Goal: Task Accomplishment & Management: Use online tool/utility

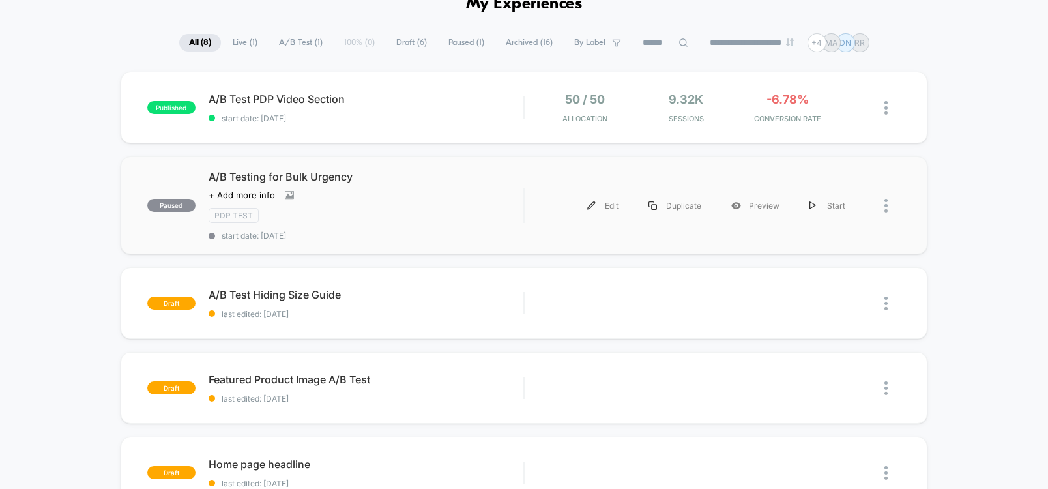
scroll to position [156, 0]
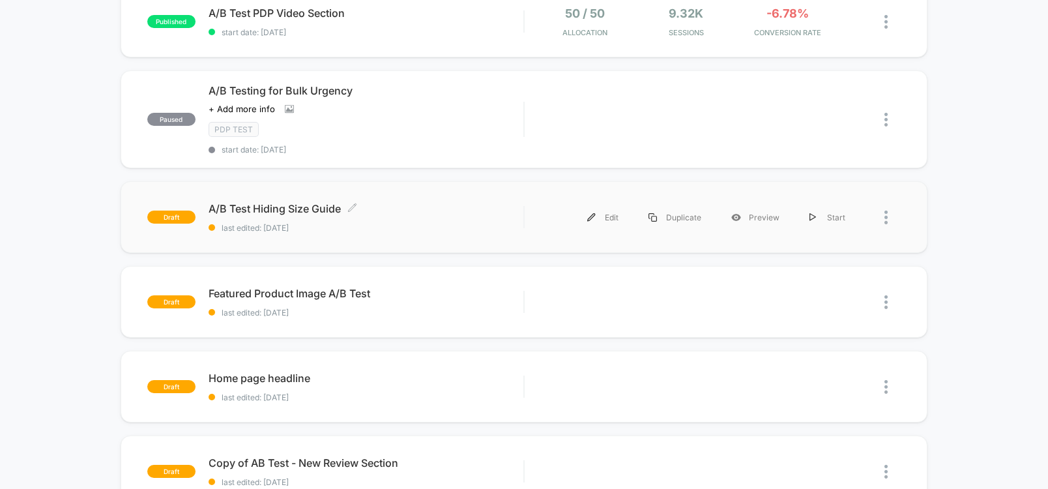
click at [299, 209] on span "A/B Test Hiding Size Guide Click to edit experience details" at bounding box center [366, 208] width 315 height 13
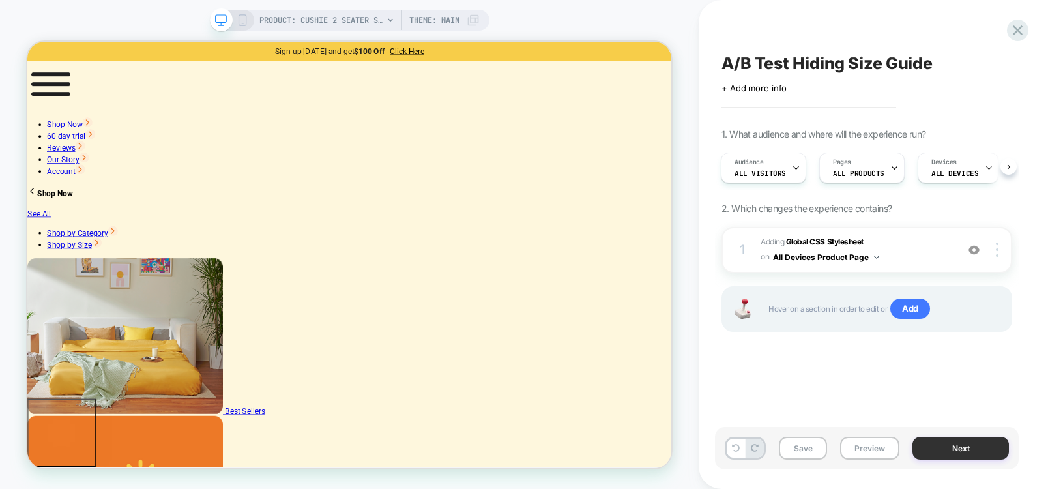
click at [952, 449] on button "Next" at bounding box center [961, 448] width 97 height 23
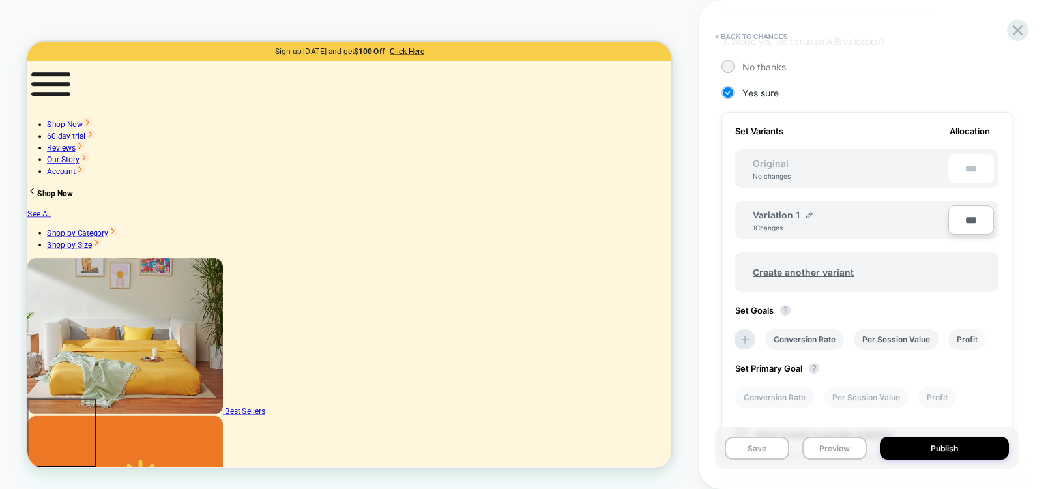
scroll to position [391, 0]
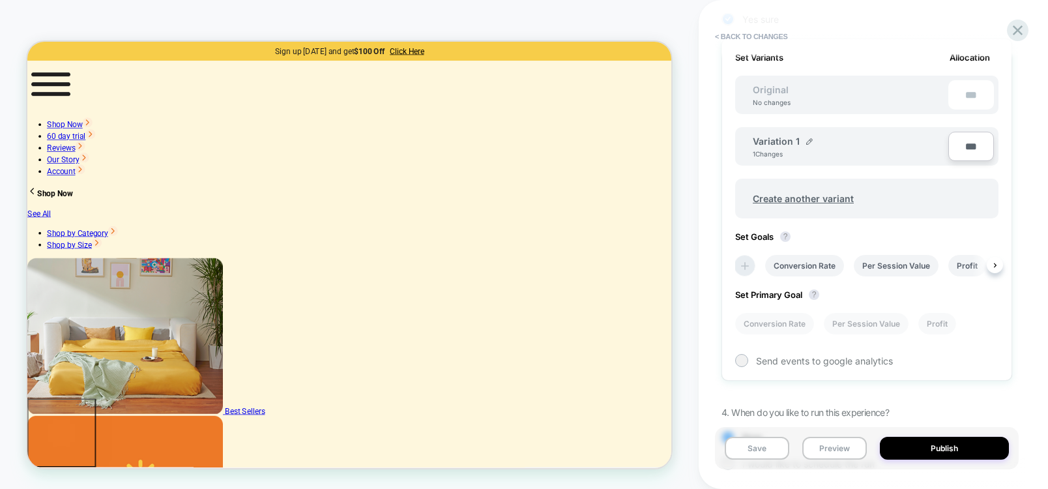
click at [751, 265] on icon at bounding box center [745, 266] width 13 height 13
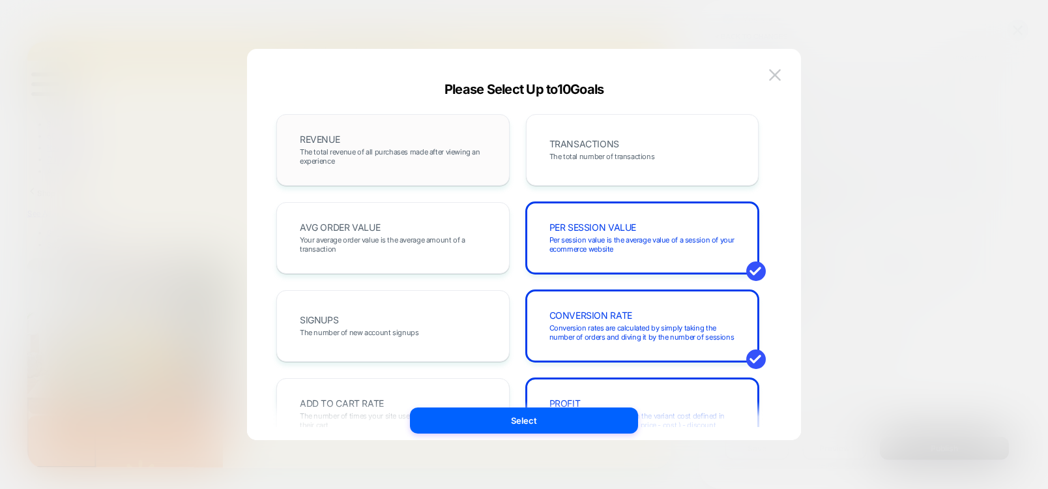
click at [433, 150] on span "The total revenue of all purchases made after viewing an experience" at bounding box center [393, 156] width 186 height 18
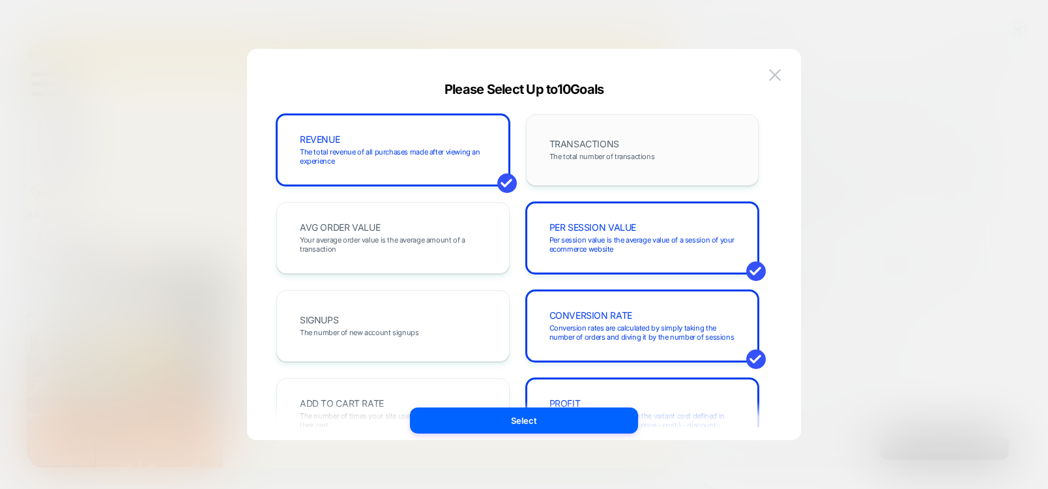
click at [632, 149] on div "TRANSACTIONS The total number of transactions" at bounding box center [643, 150] width 206 height 44
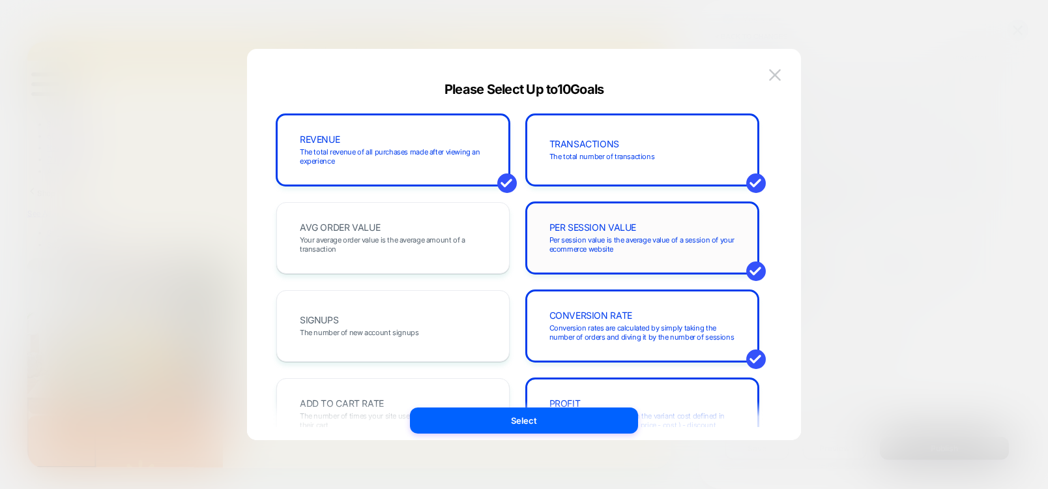
click at [667, 260] on div "PER SESSION VALUE Per session value is the average value of a session of your e…" at bounding box center [642, 238] width 233 height 72
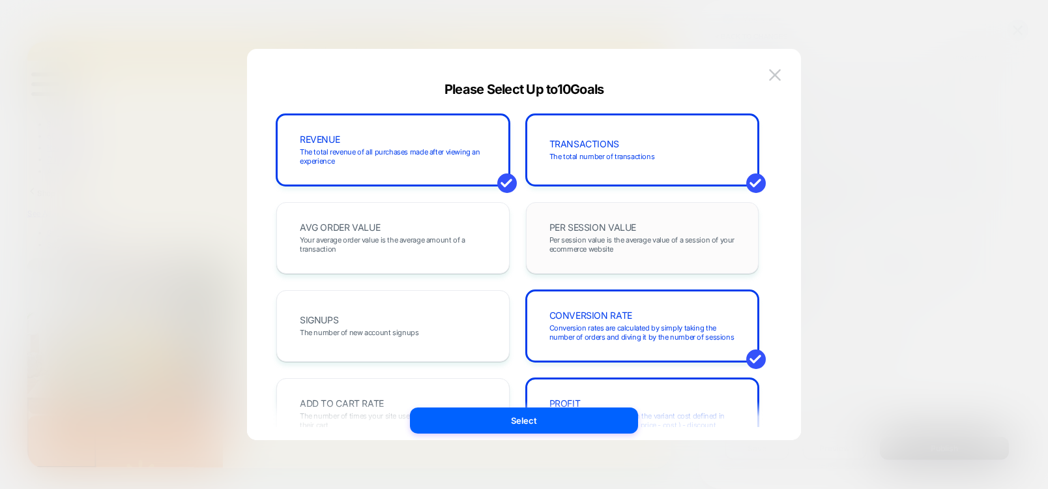
drag, startPoint x: 441, startPoint y: 219, endPoint x: 644, endPoint y: 244, distance: 204.9
click at [440, 218] on div "AVG ORDER VALUE Your average order value is the average amount of a transaction" at bounding box center [393, 238] width 206 height 44
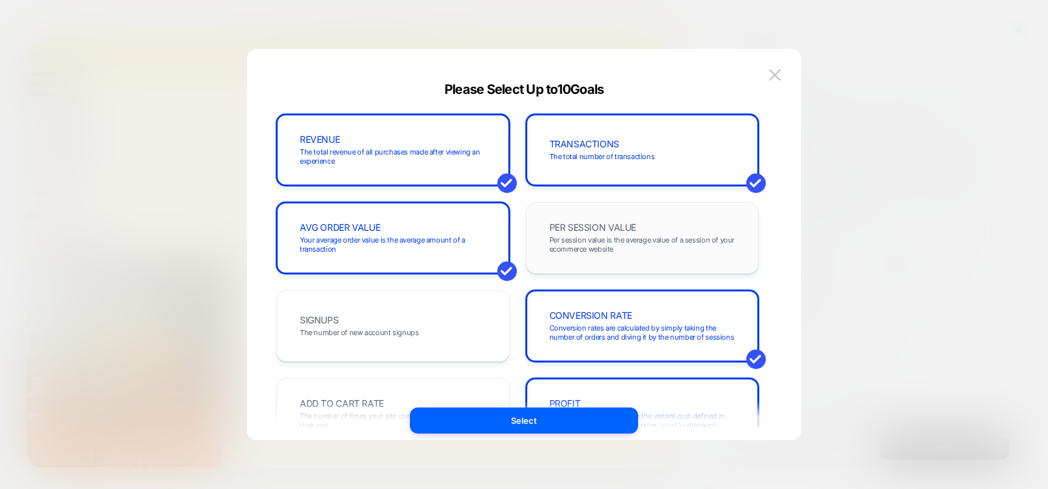
click at [644, 244] on span "Per session value is the average value of a session of your ecommerce website" at bounding box center [643, 244] width 186 height 18
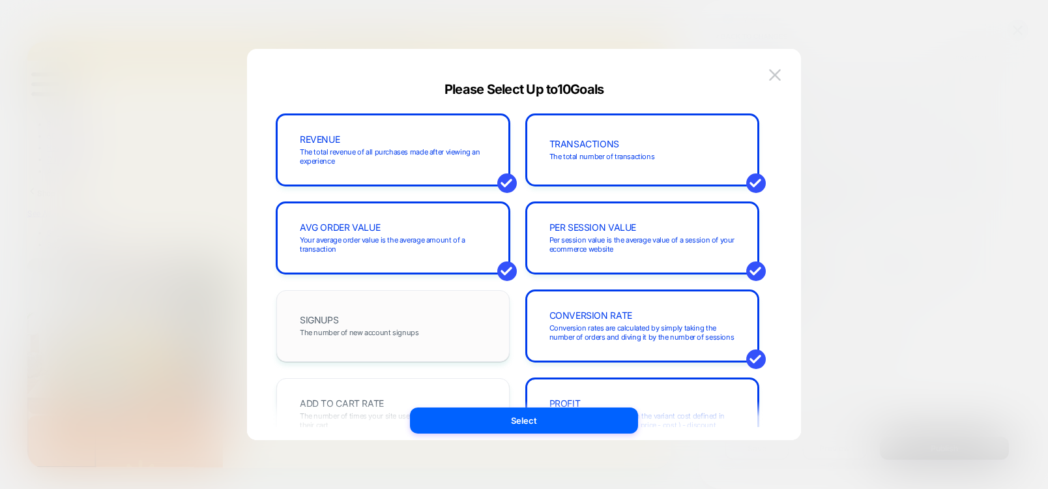
click at [417, 316] on div "SIGNUPS The number of new account signups" at bounding box center [393, 326] width 206 height 44
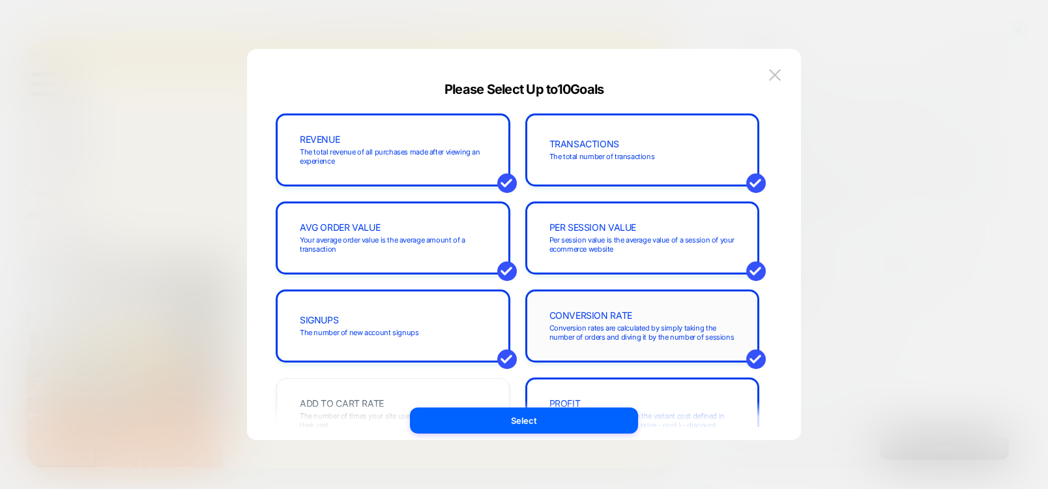
click at [657, 324] on span "Conversion rates are calculated by simply taking the number of orders and divin…" at bounding box center [643, 332] width 186 height 18
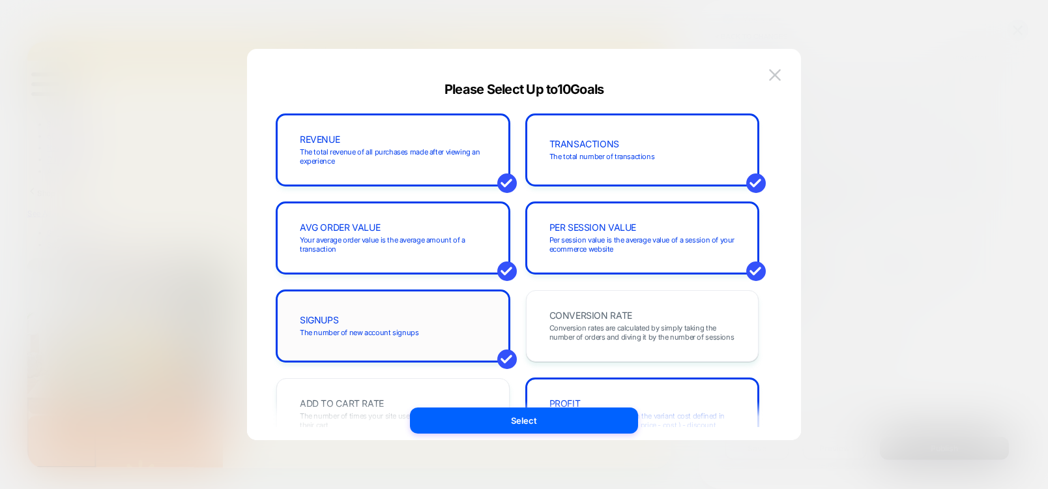
click at [325, 316] on span "SIGNUPS" at bounding box center [319, 320] width 38 height 9
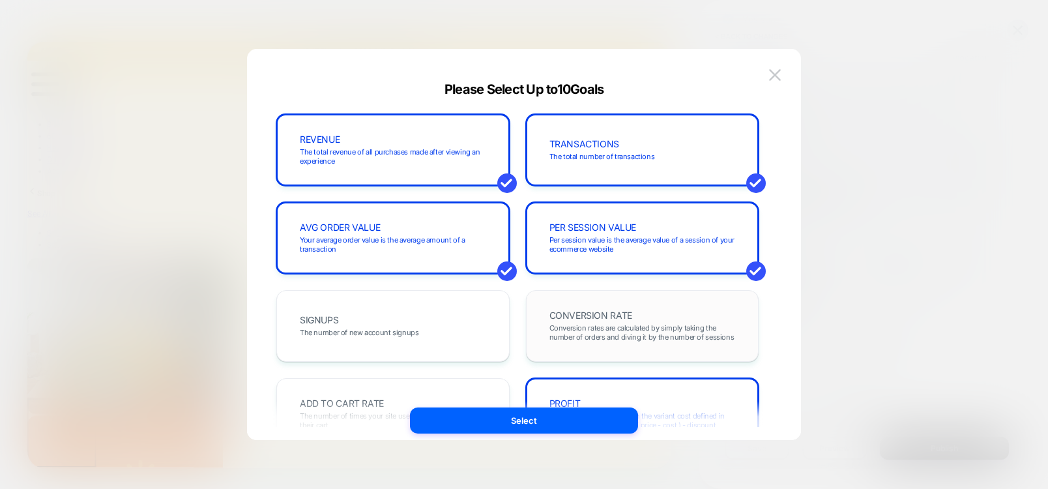
click at [656, 319] on div "CONVERSION RATE Conversion rates are calculated by simply taking the number of …" at bounding box center [643, 326] width 206 height 44
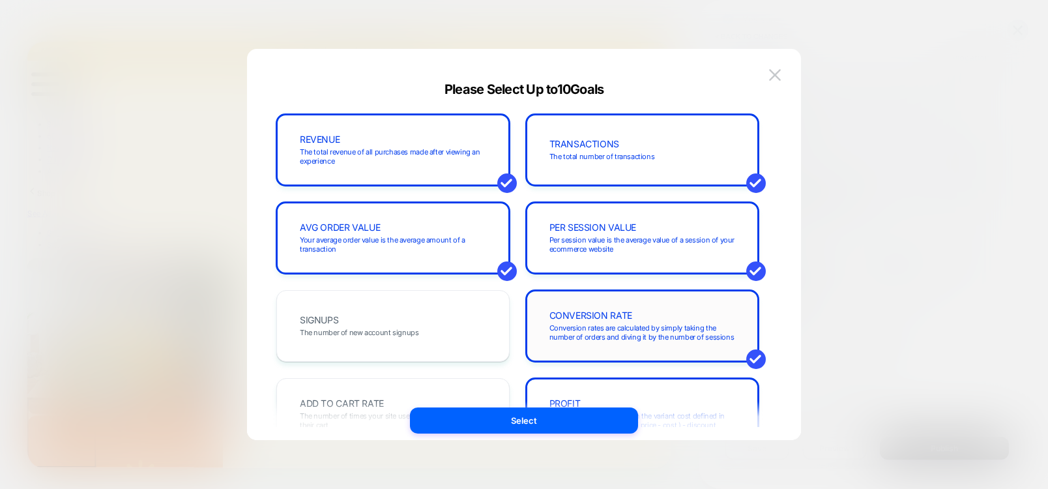
scroll to position [156, 0]
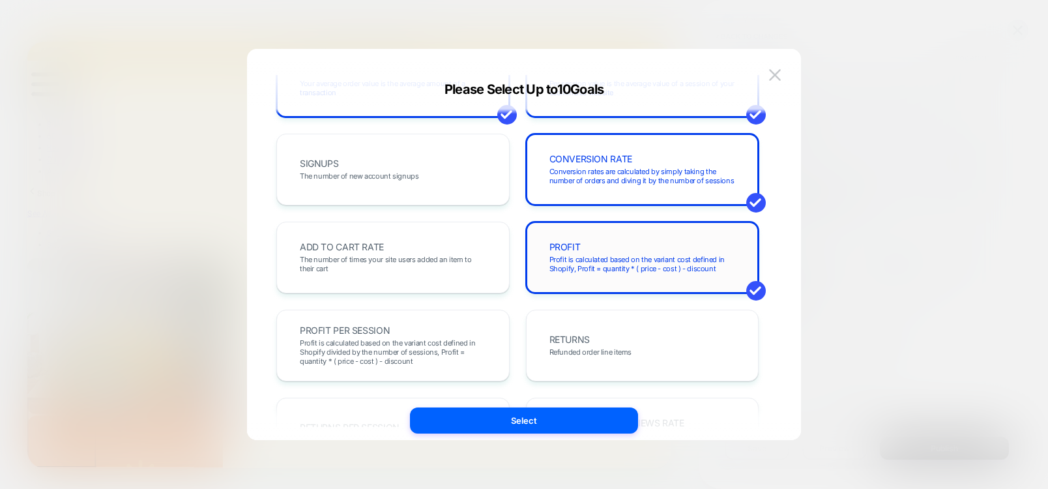
click at [655, 275] on div "PROFIT Profit is calculated based on the variant cost defined in Shopify, Profi…" at bounding box center [643, 257] width 206 height 44
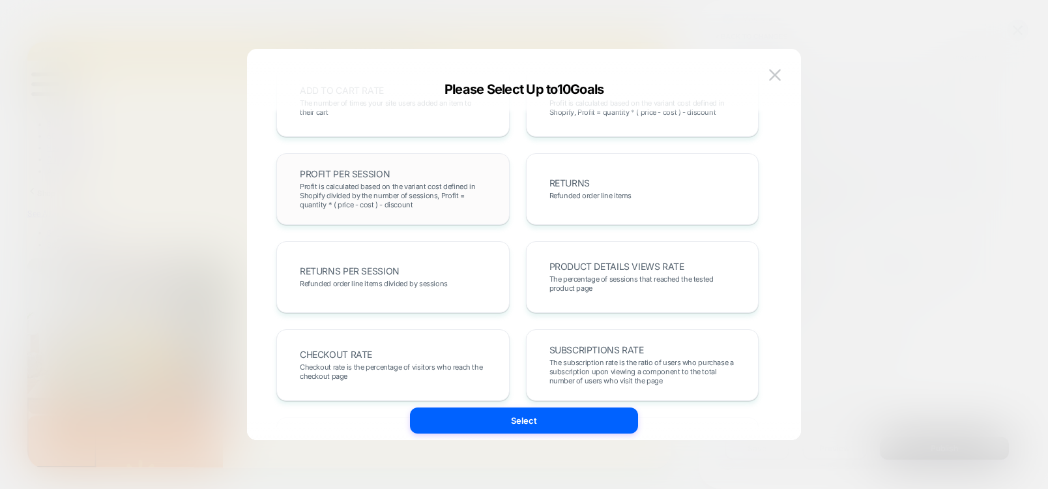
scroll to position [391, 0]
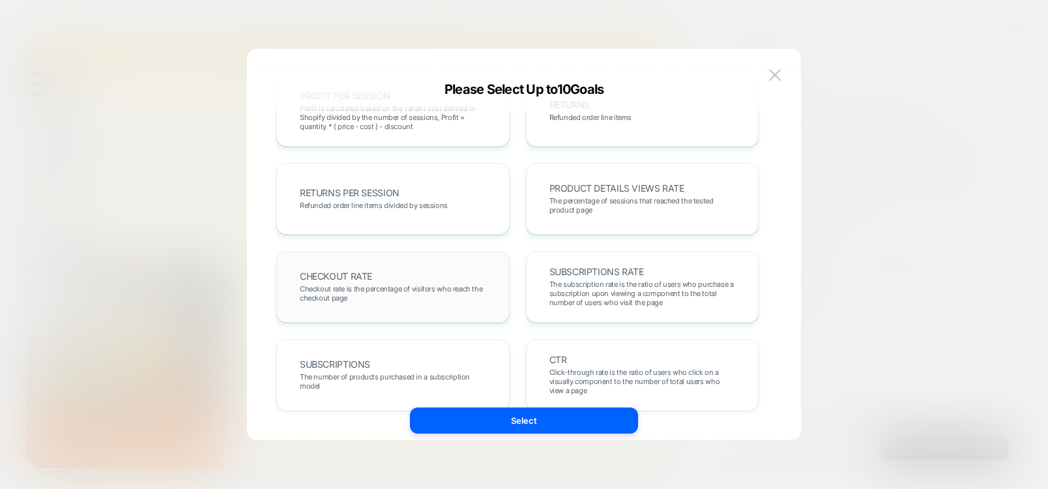
click at [371, 286] on span "Checkout rate is the percentage of visitors who reach the checkout page" at bounding box center [393, 293] width 186 height 18
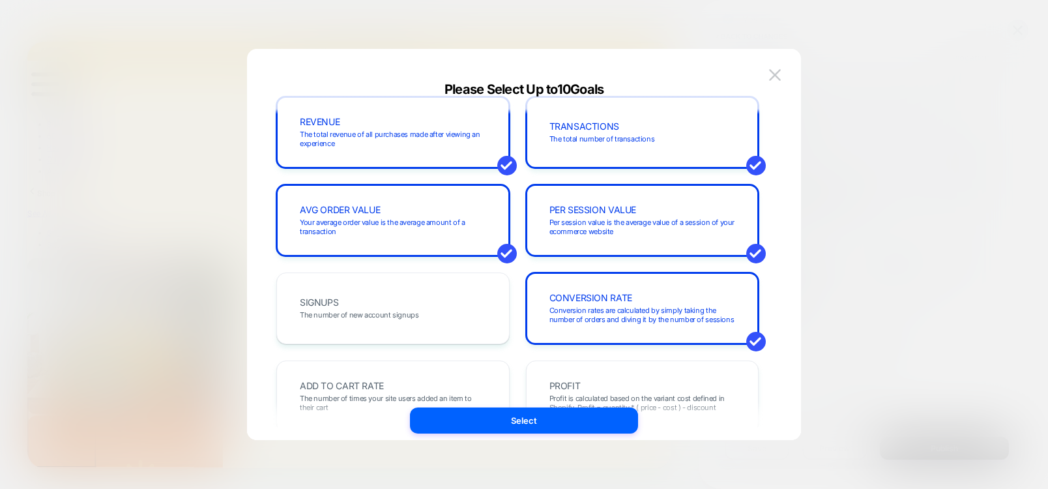
scroll to position [0, 0]
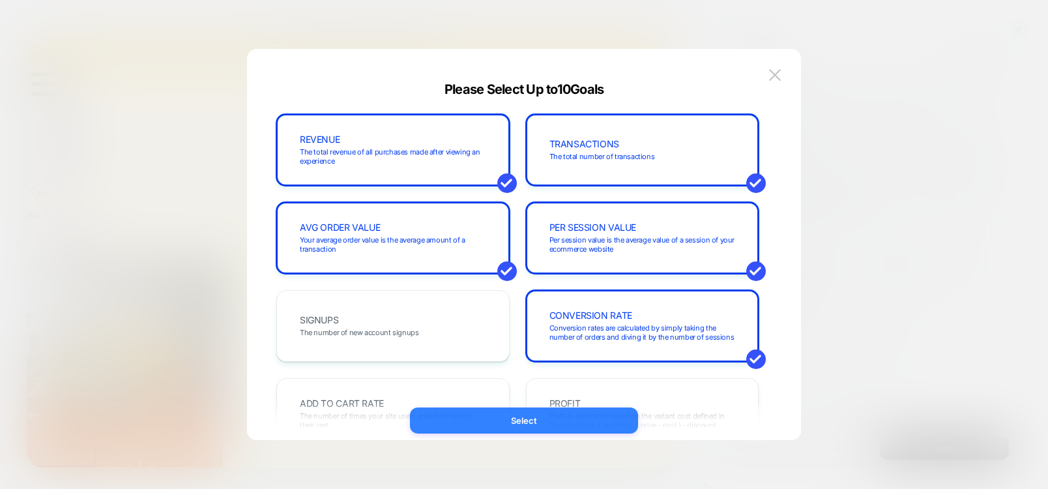
click at [519, 426] on button "Select" at bounding box center [524, 421] width 228 height 26
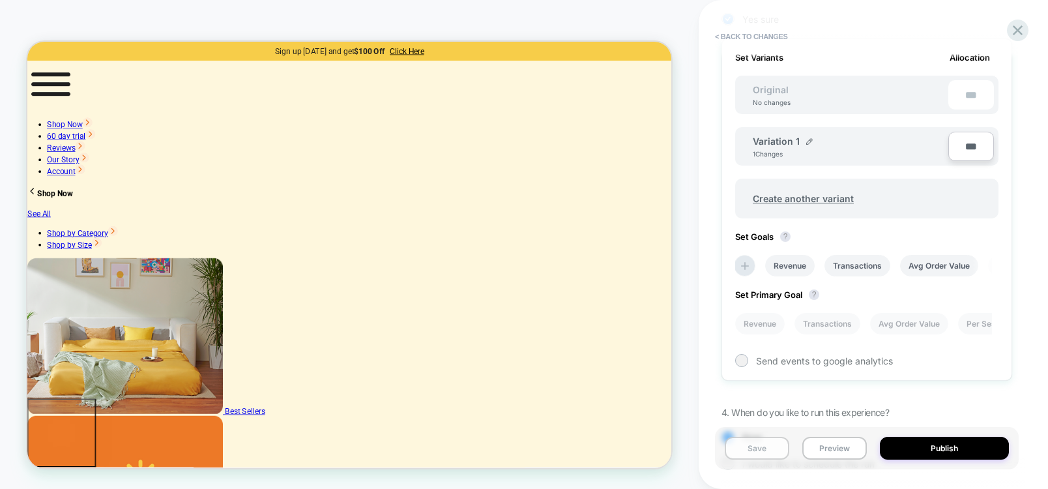
click at [748, 454] on button "Save" at bounding box center [757, 448] width 65 height 23
click at [746, 38] on button "< Back to changes" at bounding box center [752, 36] width 86 height 21
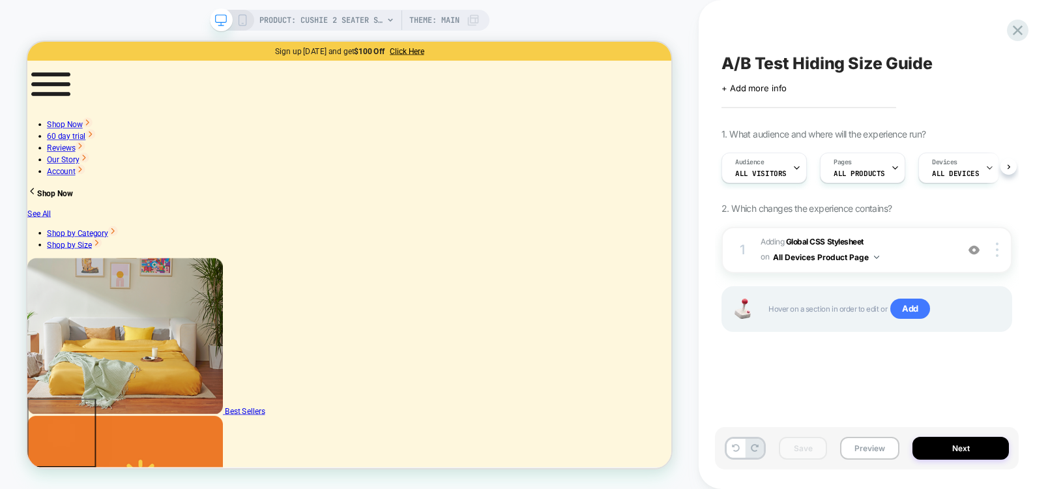
scroll to position [0, 1]
click at [1018, 29] on icon at bounding box center [1018, 30] width 10 height 10
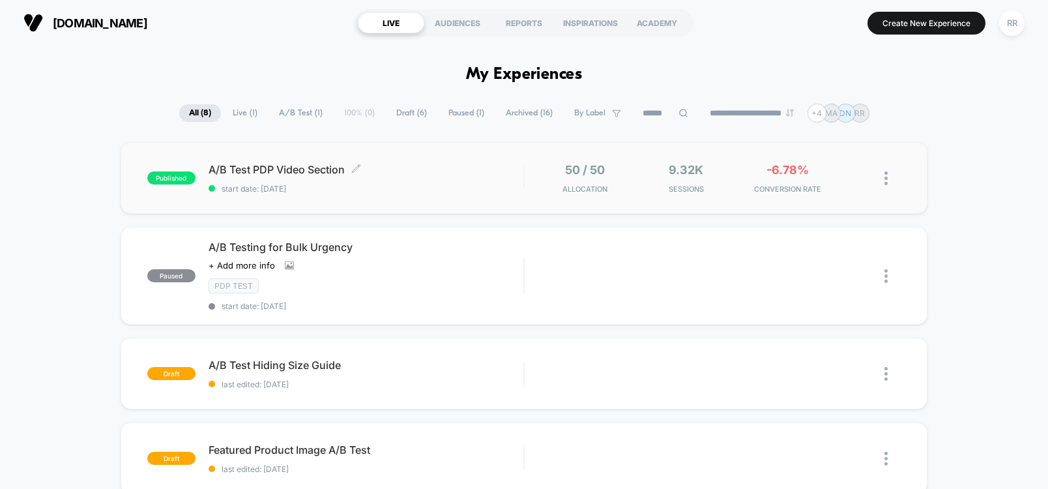
click at [308, 169] on span "A/B Test PDP Video Section Click to edit experience details" at bounding box center [366, 169] width 315 height 13
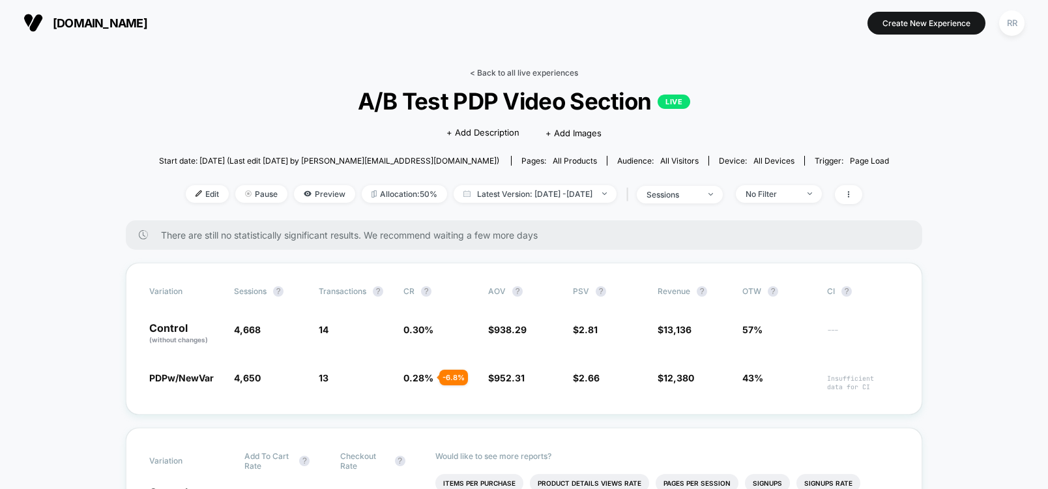
click at [515, 76] on link "< Back to all live experiences" at bounding box center [524, 73] width 108 height 10
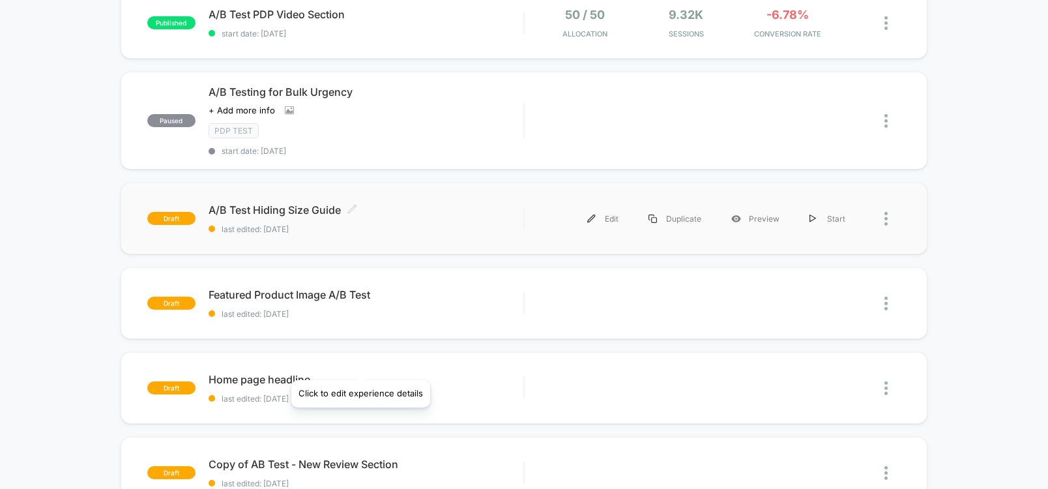
scroll to position [156, 0]
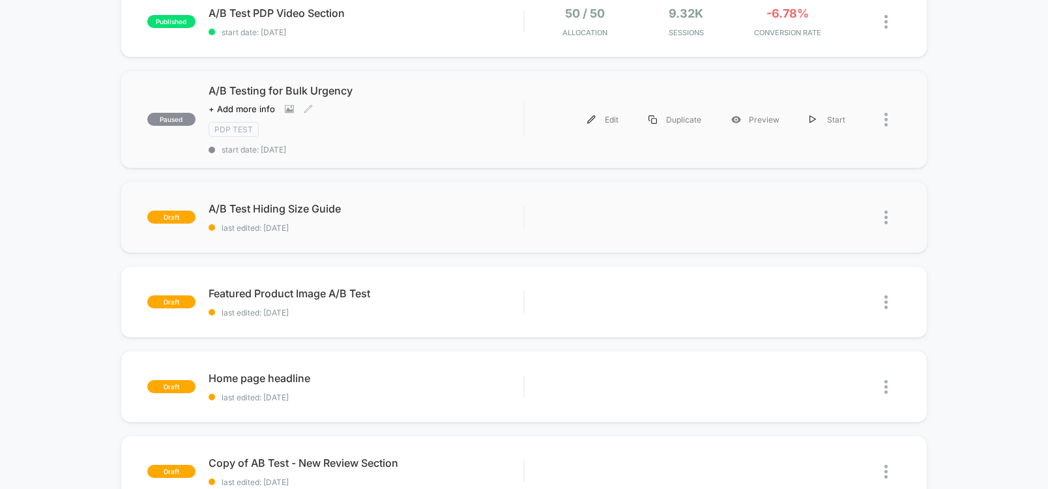
click at [315, 89] on span "A/B Testing for Bulk Urgency" at bounding box center [366, 90] width 315 height 13
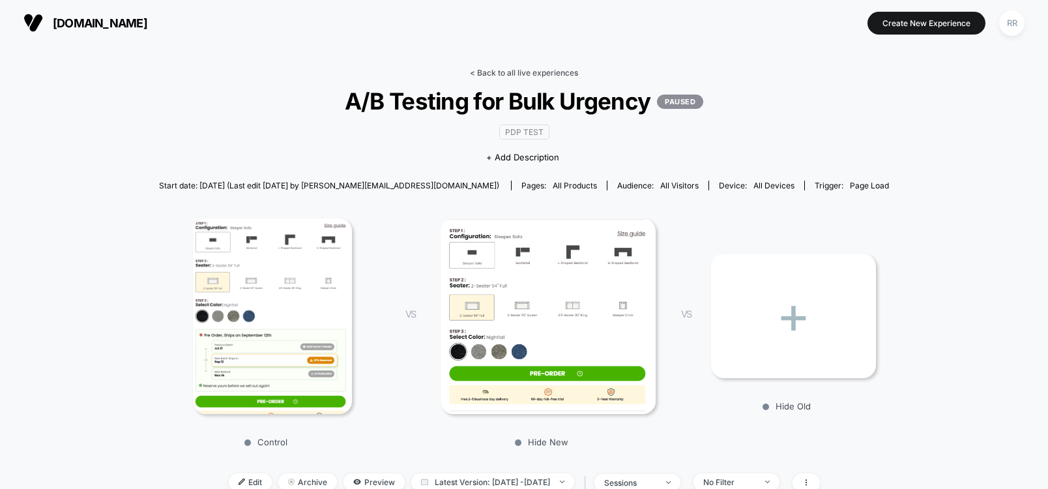
click at [541, 71] on link "< Back to all live experiences" at bounding box center [524, 73] width 108 height 10
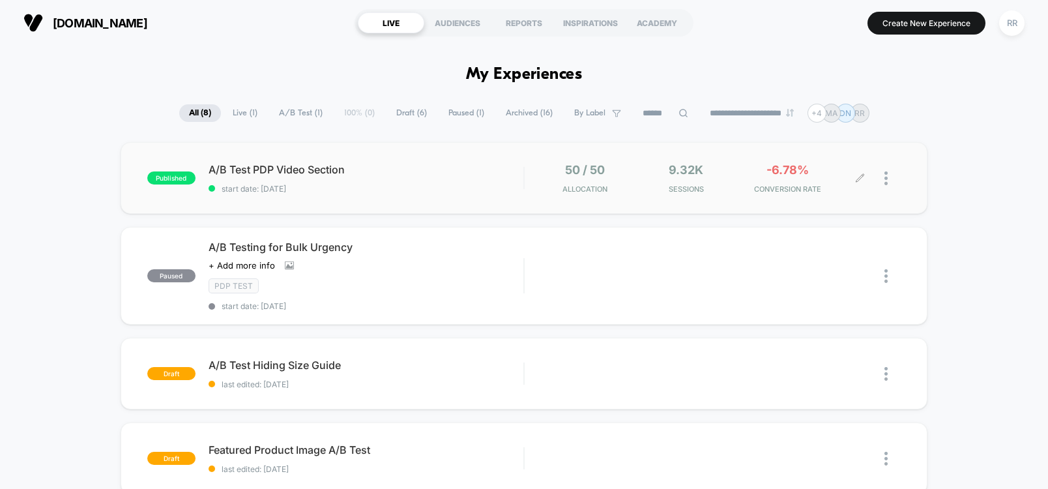
click at [858, 176] on icon at bounding box center [860, 178] width 10 height 10
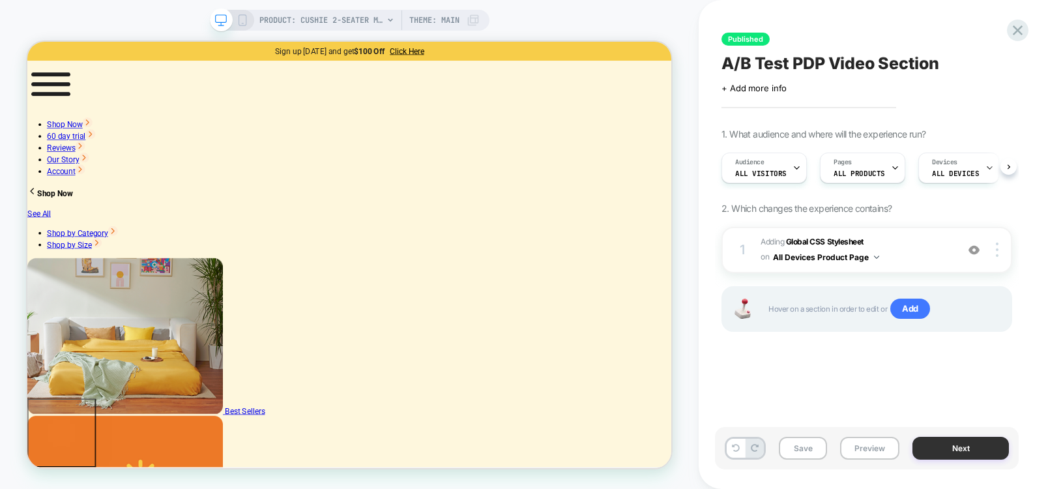
click at [953, 451] on button "Next" at bounding box center [961, 448] width 97 height 23
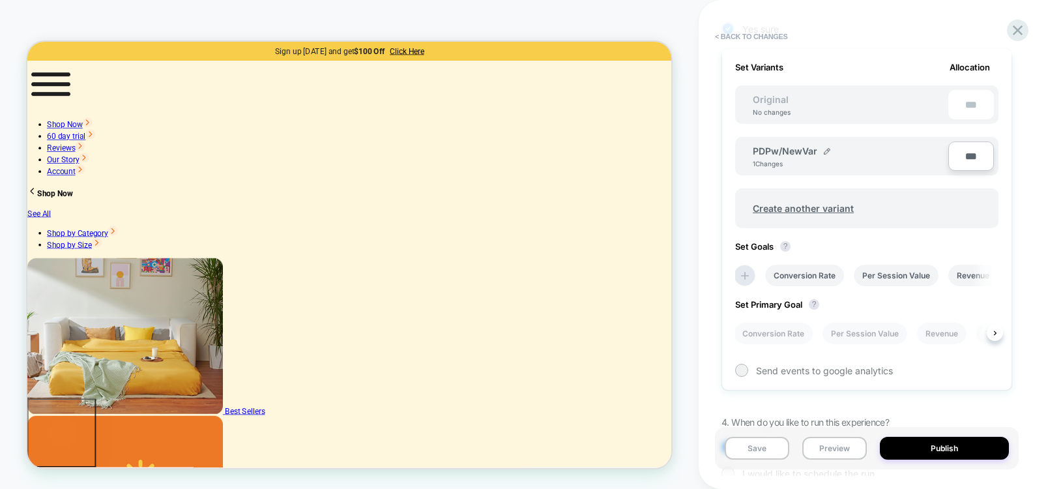
scroll to position [391, 0]
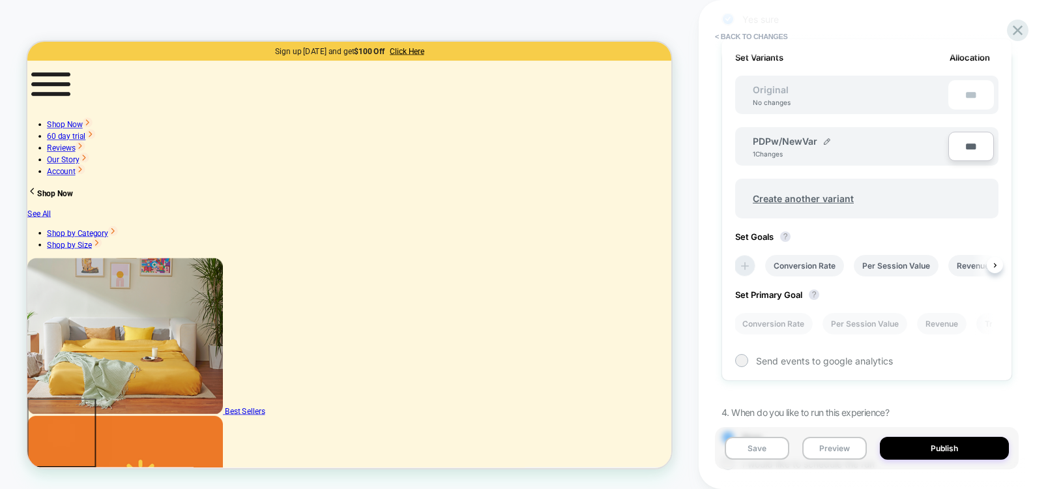
click at [747, 261] on icon at bounding box center [745, 266] width 13 height 13
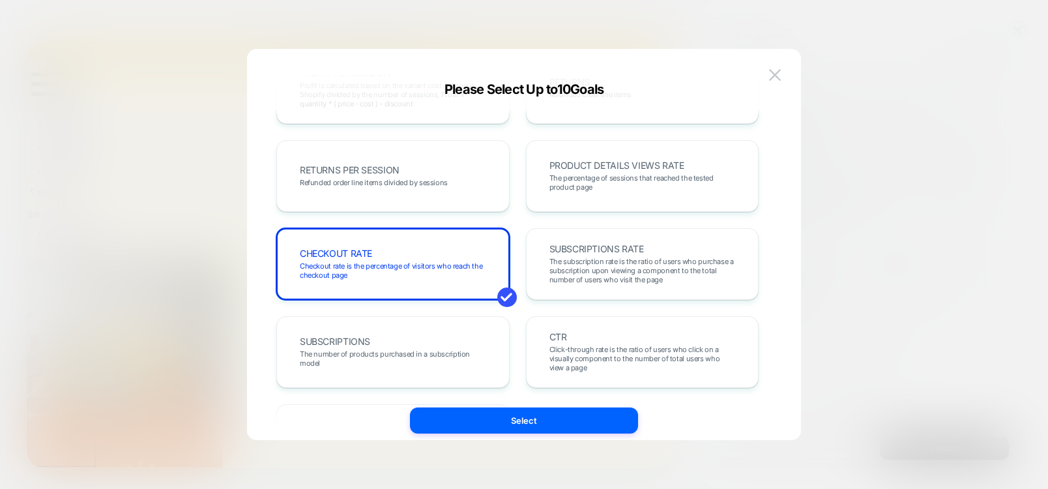
scroll to position [502, 0]
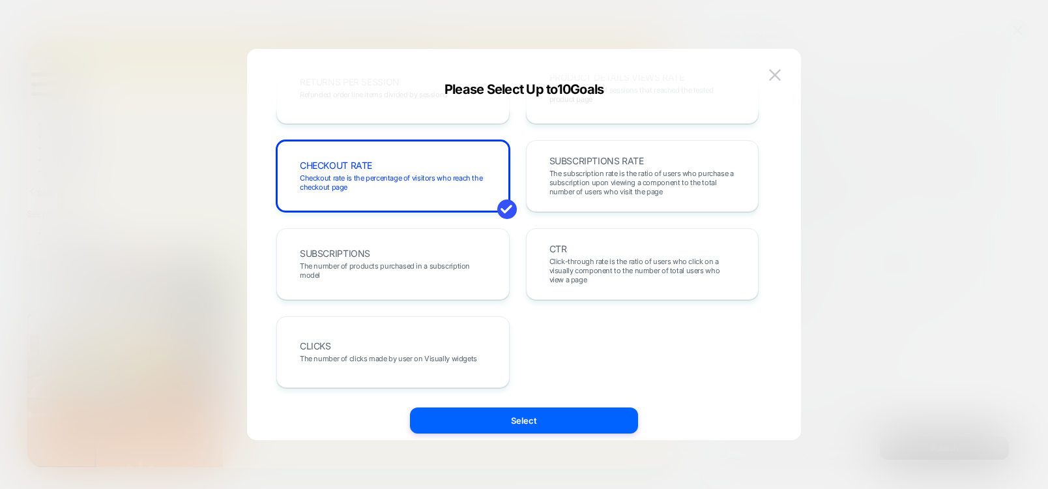
click at [994, 289] on div at bounding box center [524, 244] width 1048 height 489
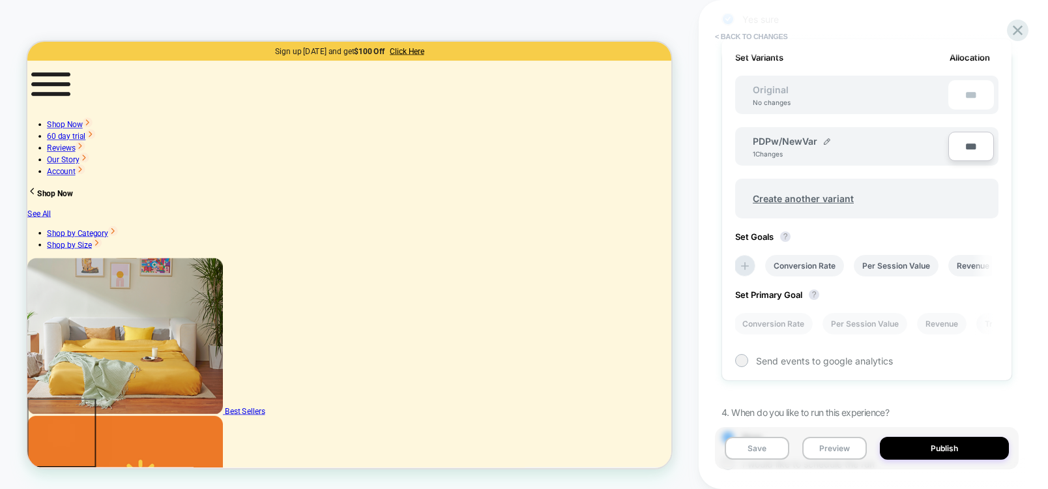
click at [760, 38] on button "< Back to changes" at bounding box center [752, 36] width 86 height 21
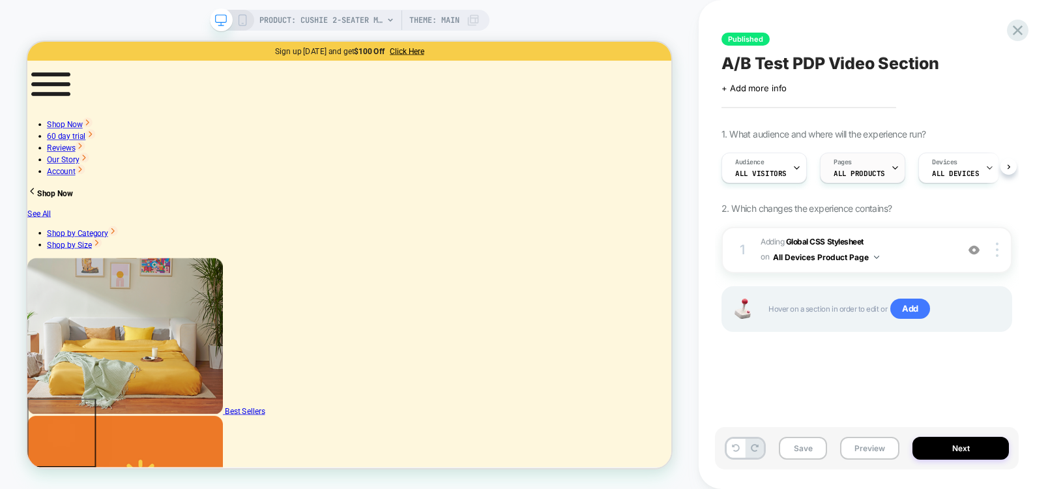
scroll to position [0, 1]
click at [1015, 28] on icon at bounding box center [1018, 31] width 18 height 18
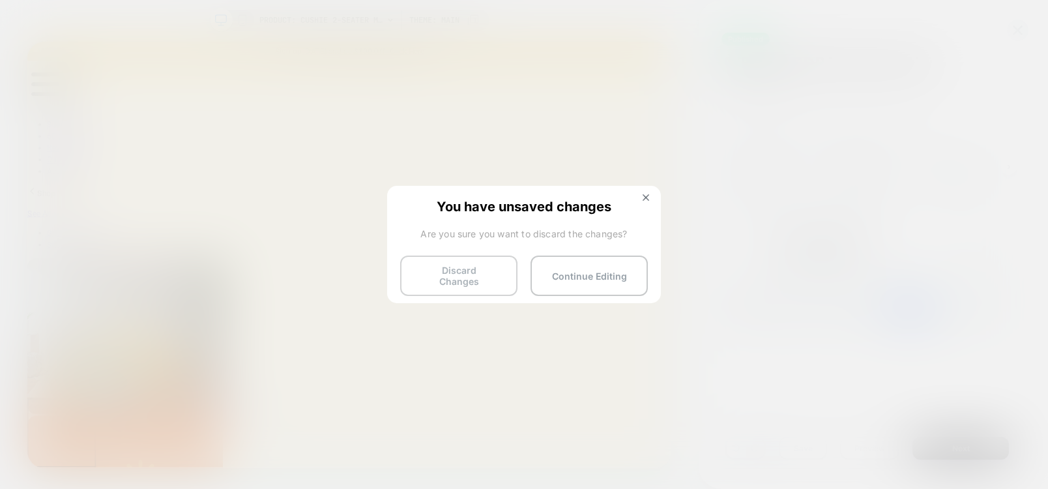
click at [464, 274] on button "Discard Changes" at bounding box center [458, 276] width 117 height 40
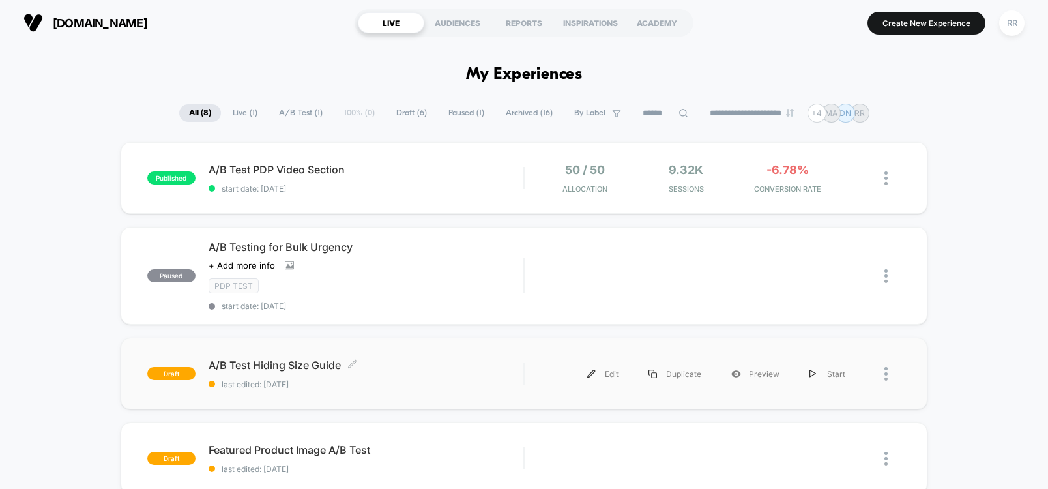
click at [268, 368] on span "A/B Test Hiding Size Guide Click to edit experience details" at bounding box center [366, 365] width 315 height 13
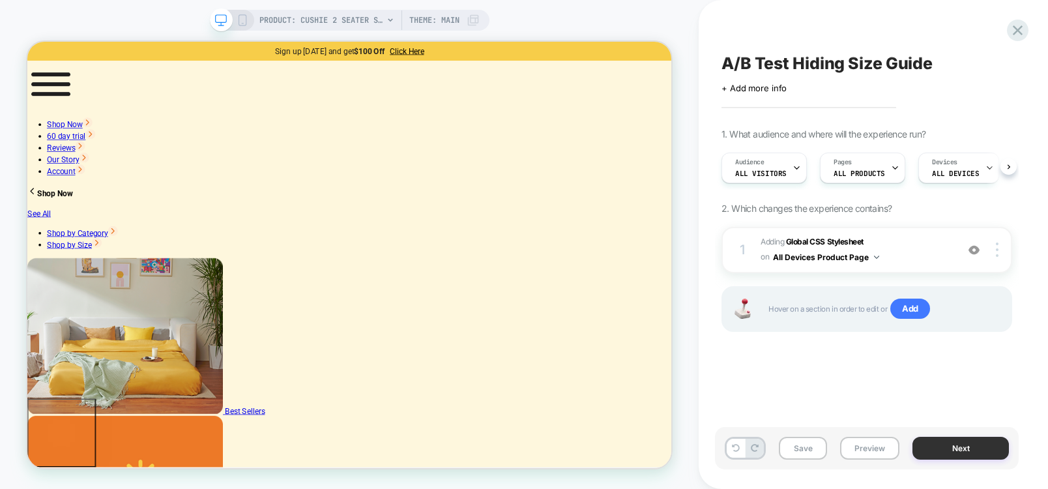
scroll to position [0, 1]
click at [960, 451] on button "Next" at bounding box center [961, 448] width 97 height 23
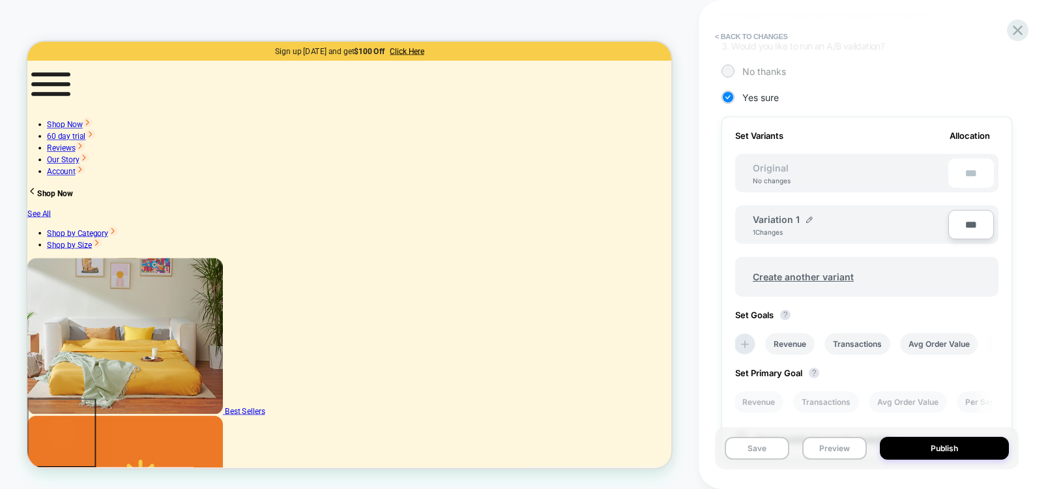
scroll to position [457, 0]
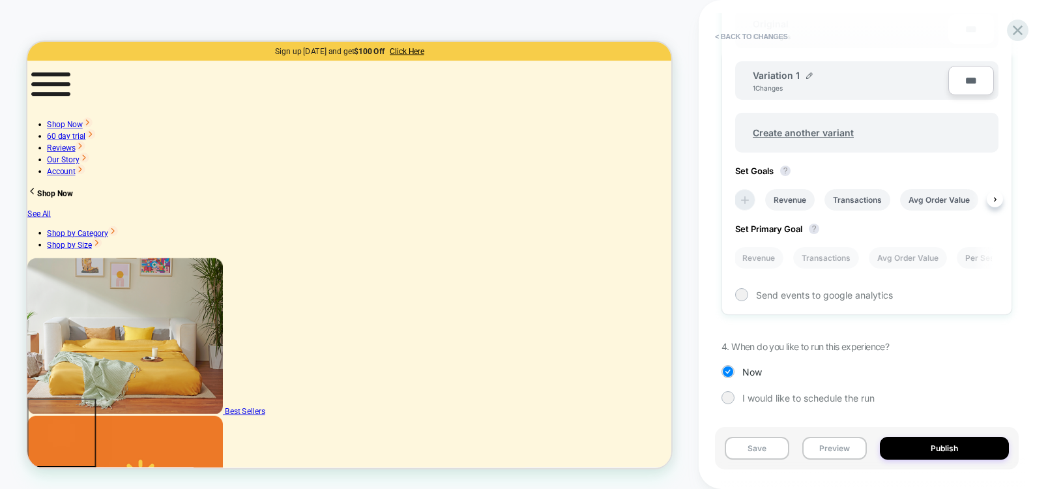
click at [747, 198] on icon at bounding box center [745, 200] width 13 height 13
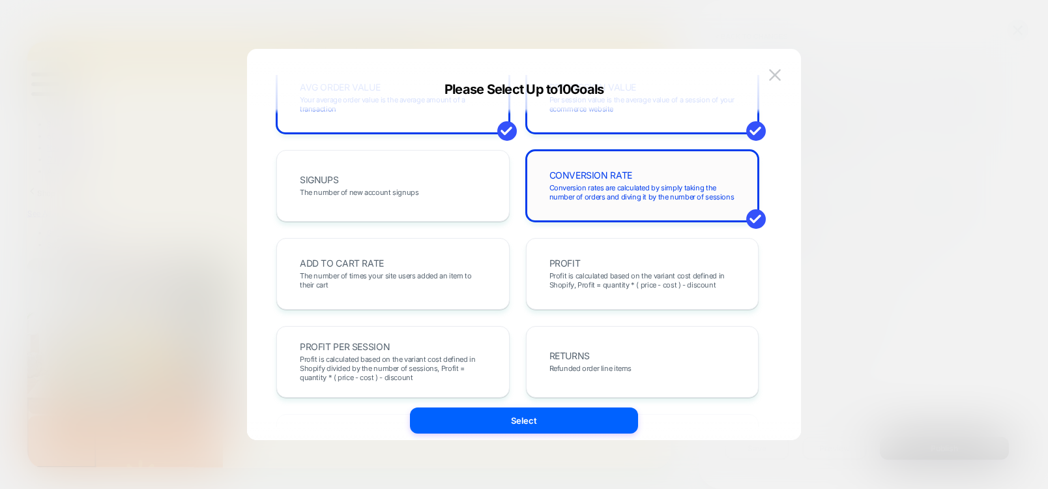
scroll to position [235, 0]
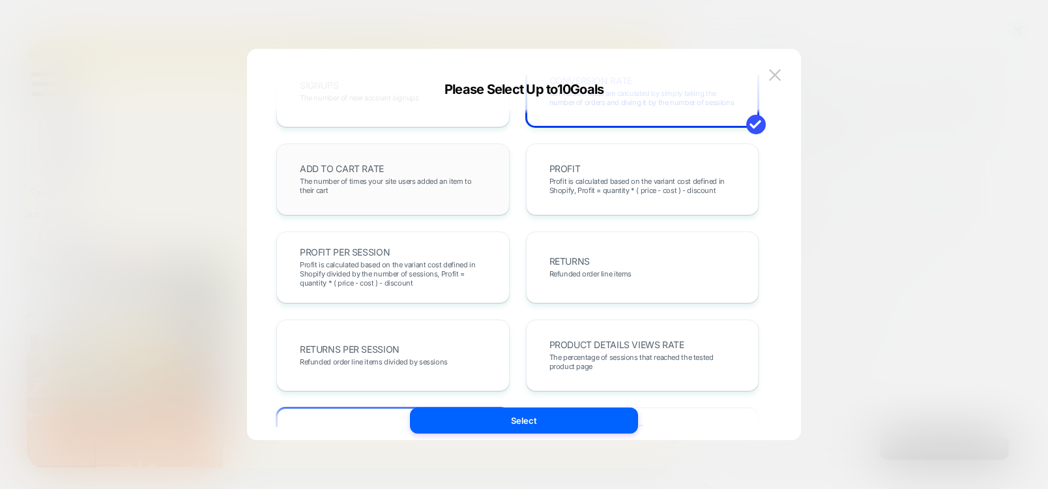
click at [367, 185] on span "The number of times your site users added an item to their cart" at bounding box center [393, 186] width 186 height 18
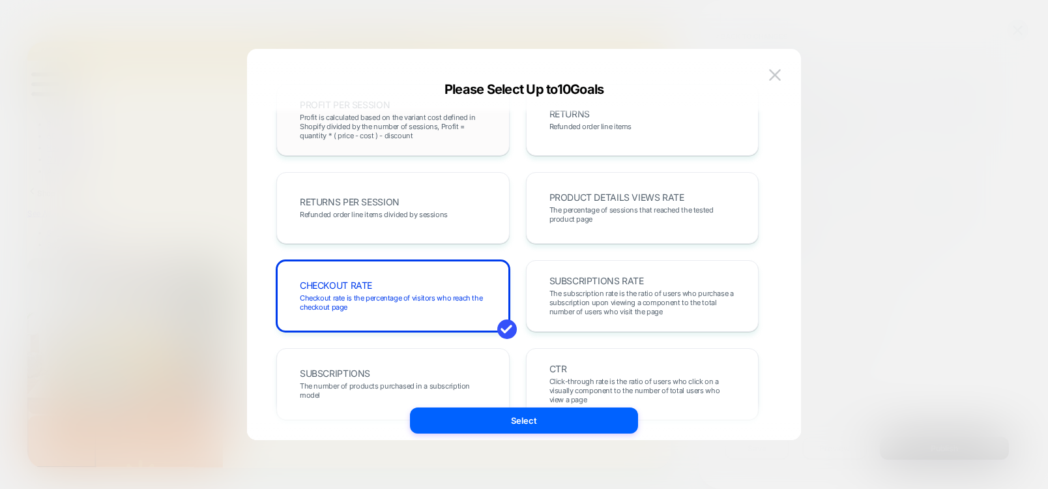
scroll to position [391, 0]
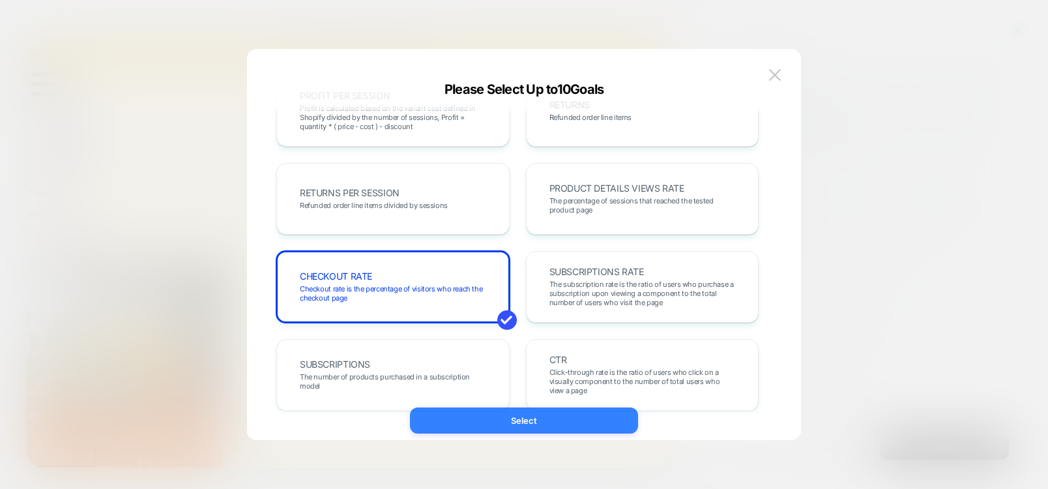
click at [554, 424] on button "Select" at bounding box center [524, 421] width 228 height 26
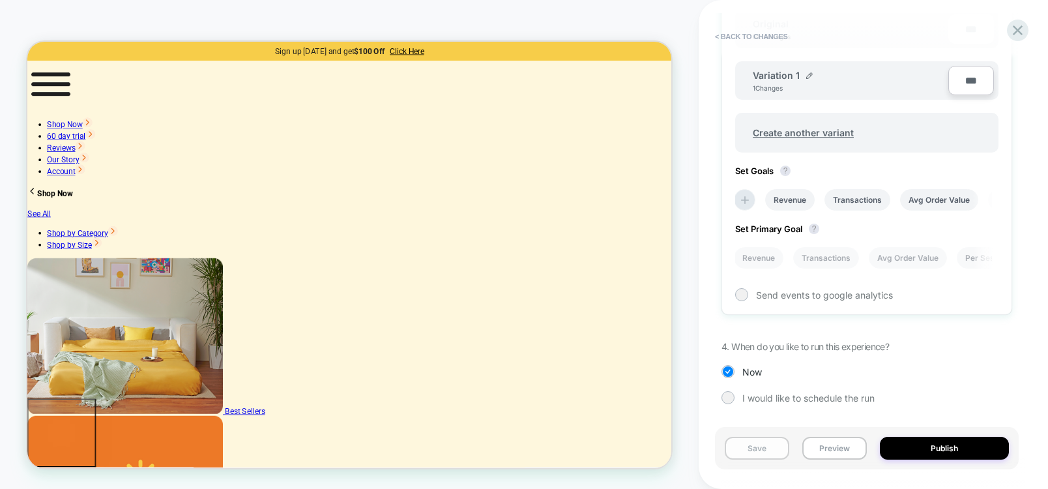
click at [773, 451] on button "Save" at bounding box center [757, 448] width 65 height 23
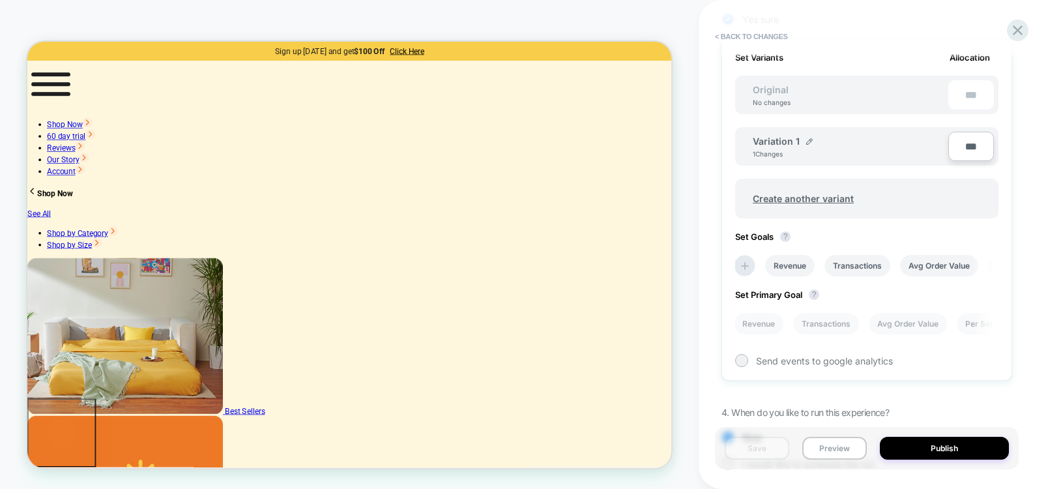
scroll to position [457, 0]
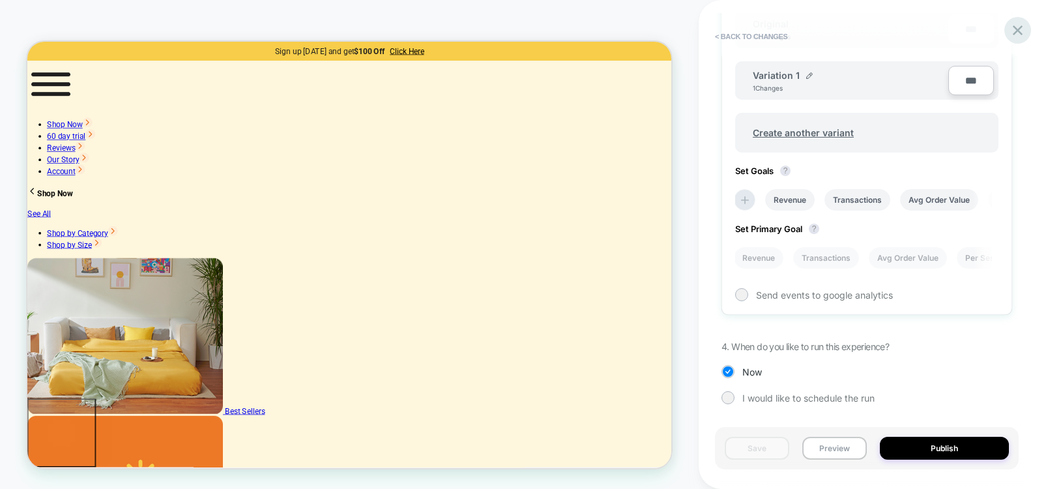
click at [1014, 37] on icon at bounding box center [1018, 31] width 18 height 18
